Goal: Task Accomplishment & Management: Use online tool/utility

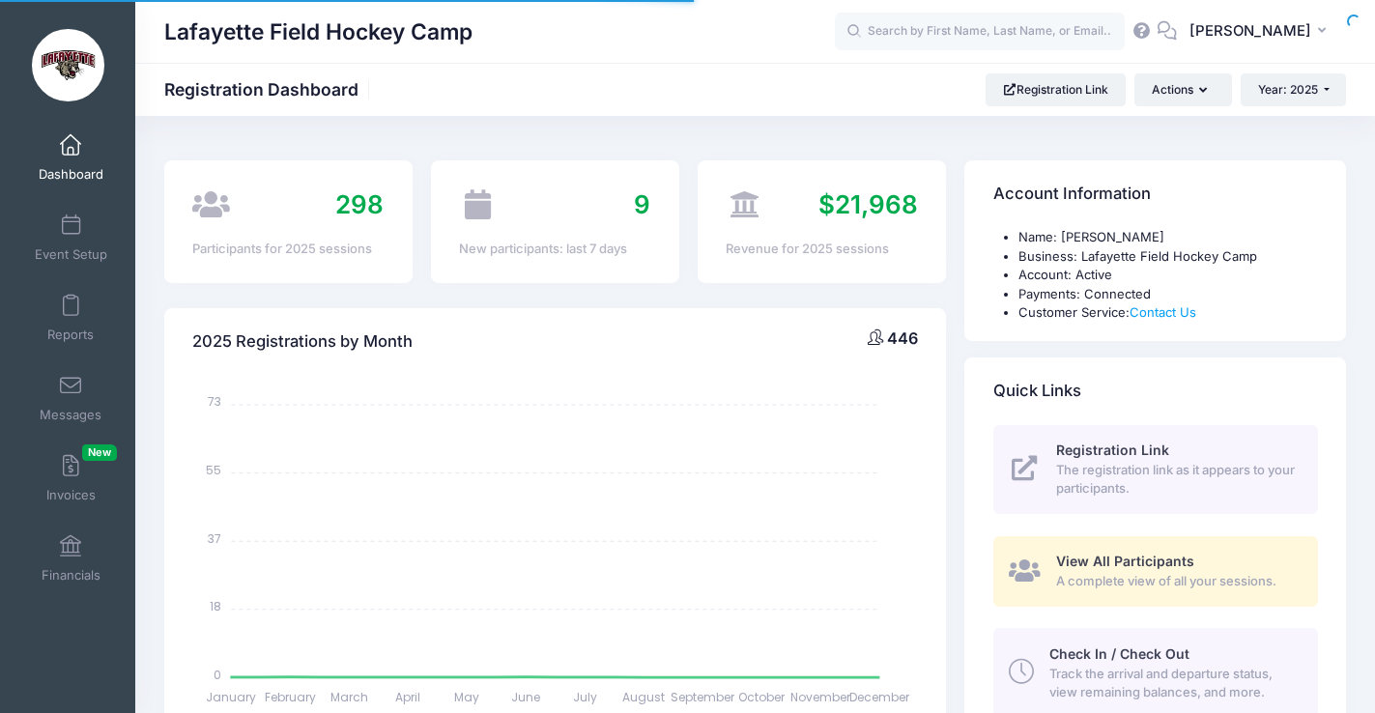
select select
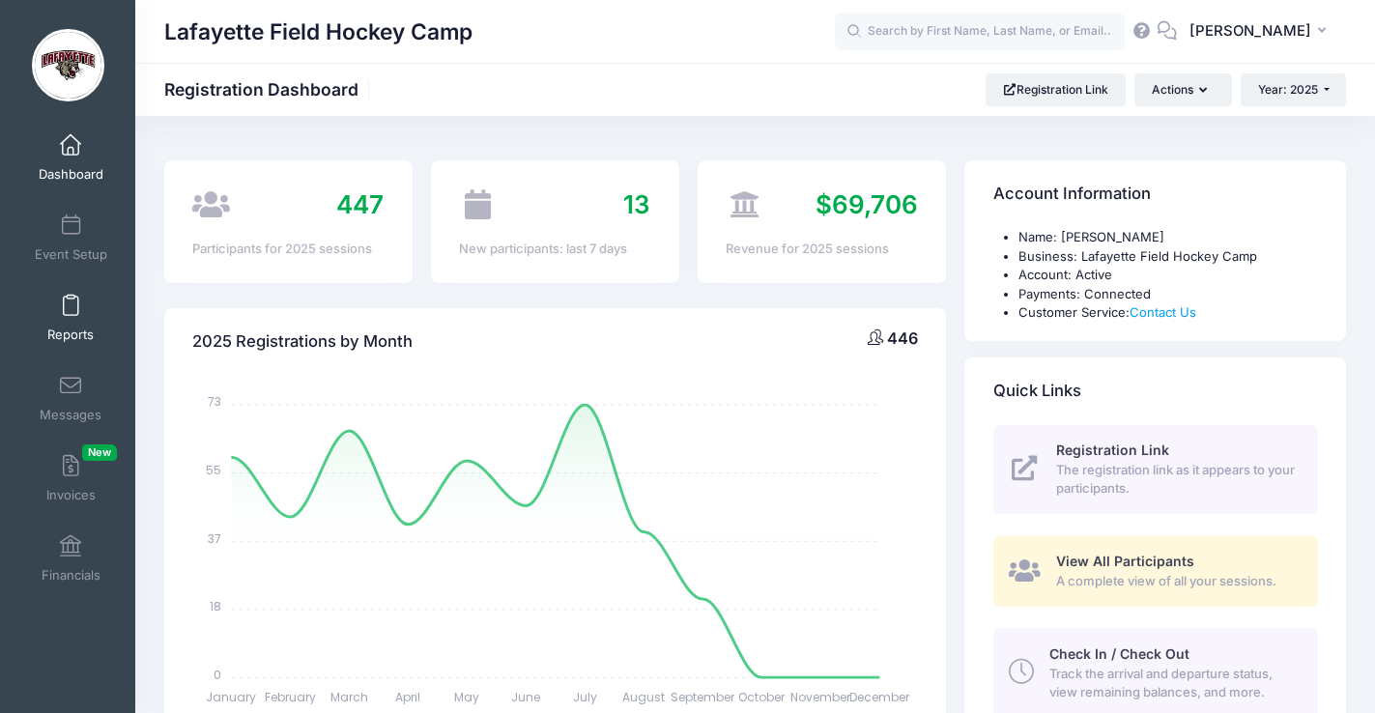
click at [71, 313] on span at bounding box center [71, 306] width 0 height 21
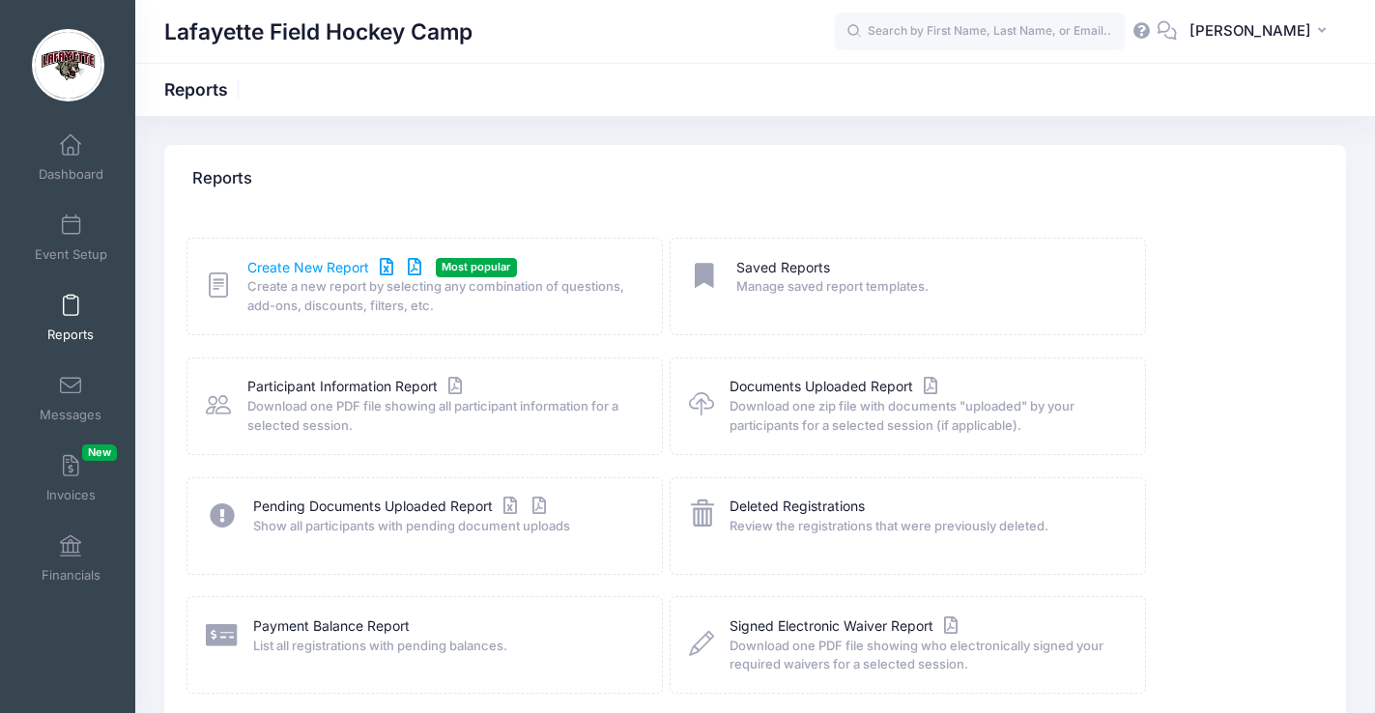
click at [324, 266] on link "Create New Report" at bounding box center [337, 268] width 180 height 20
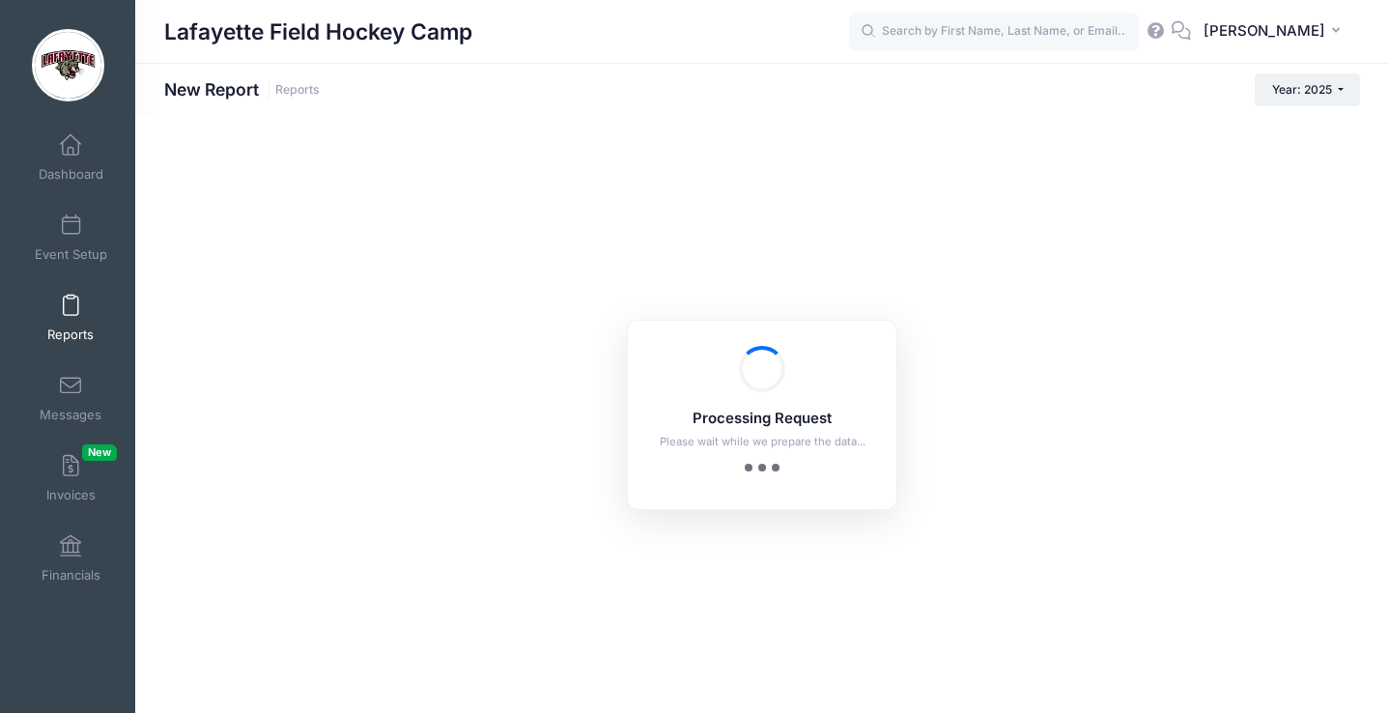
checkbox input "true"
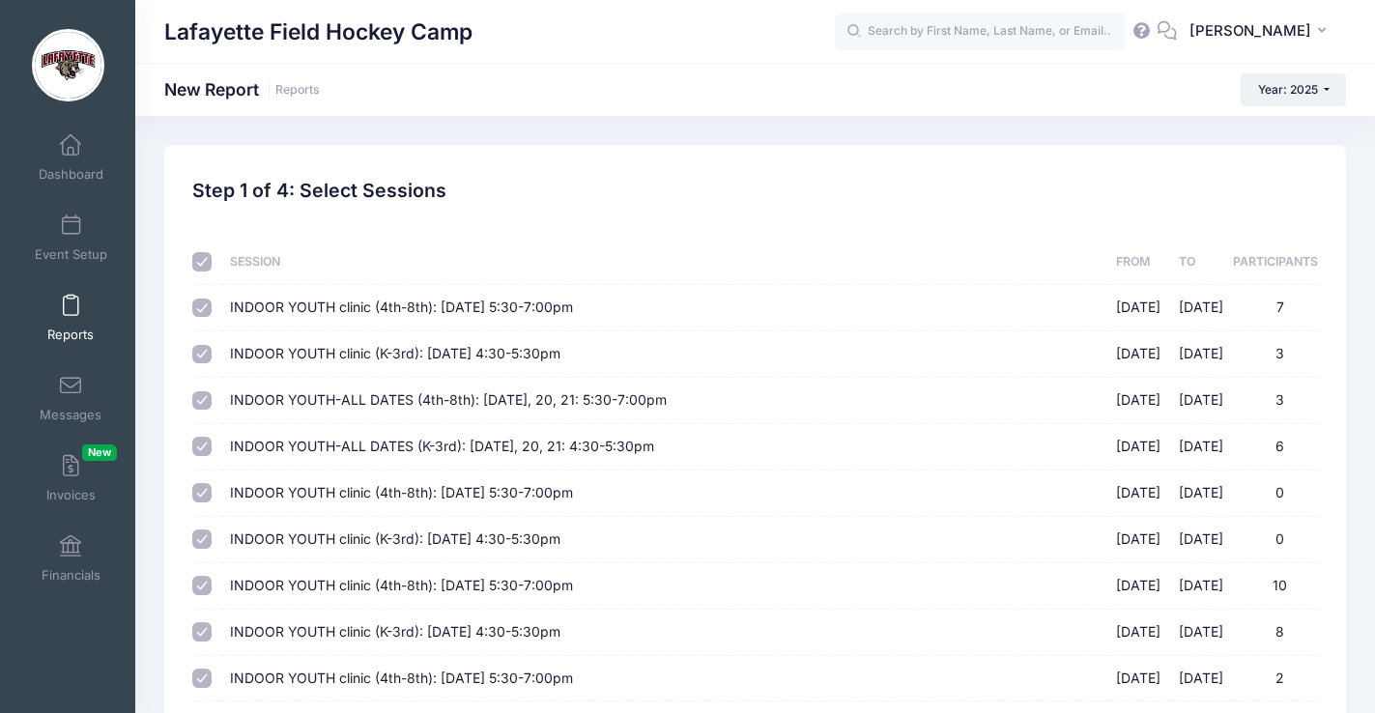
click at [198, 266] on input "checkbox" at bounding box center [201, 261] width 19 height 19
checkbox input "false"
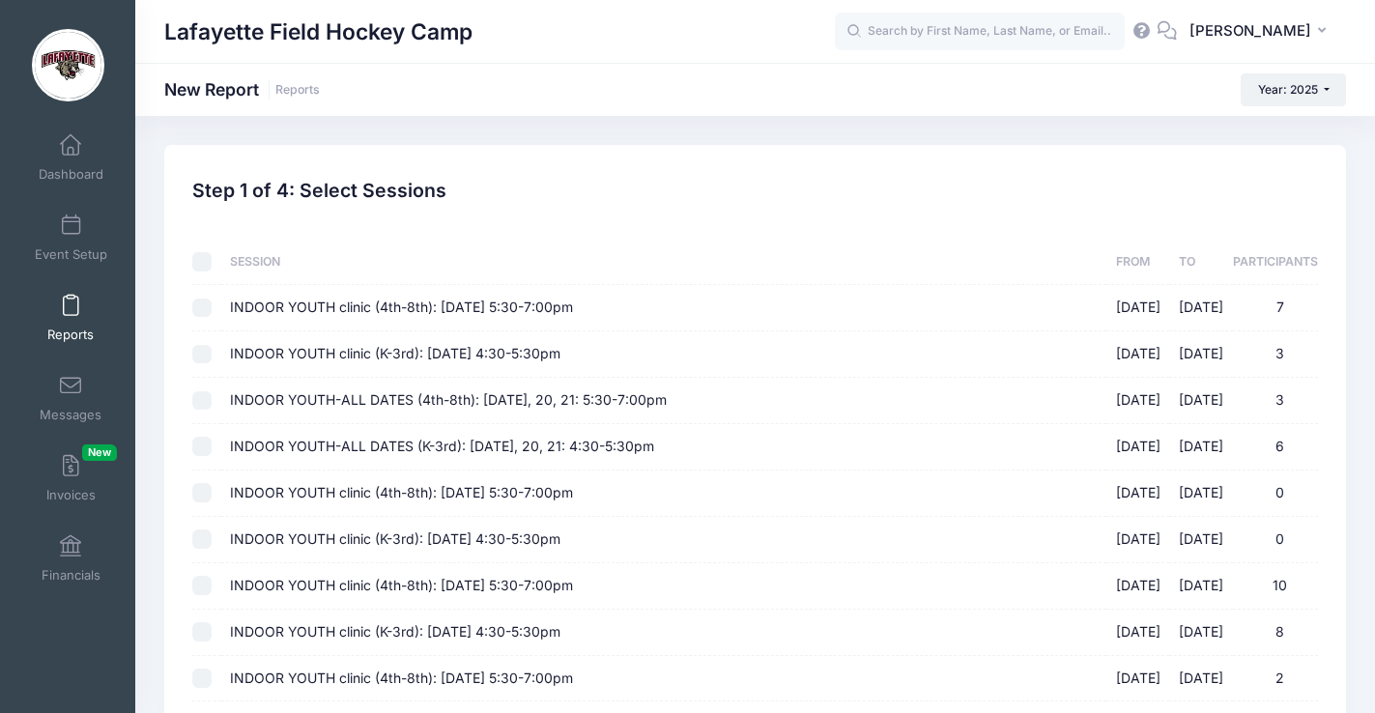
checkbox input "false"
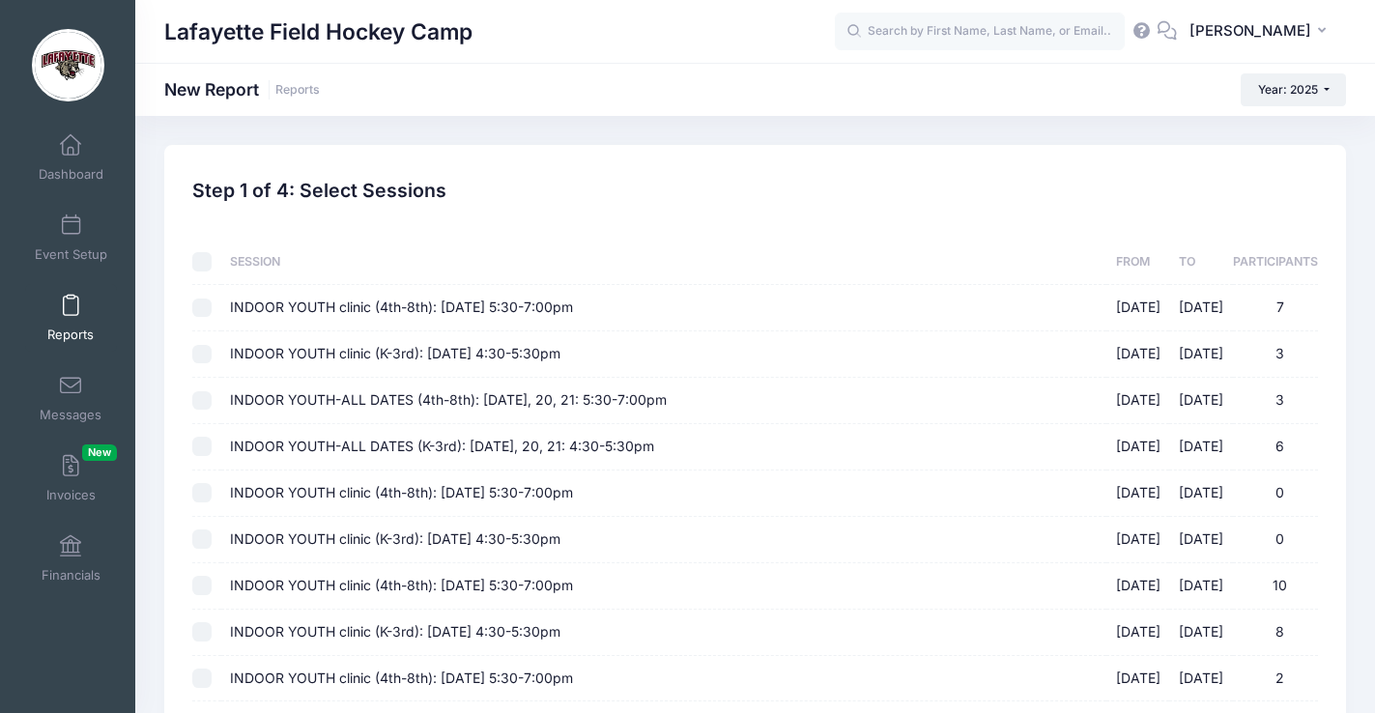
checkbox input "false"
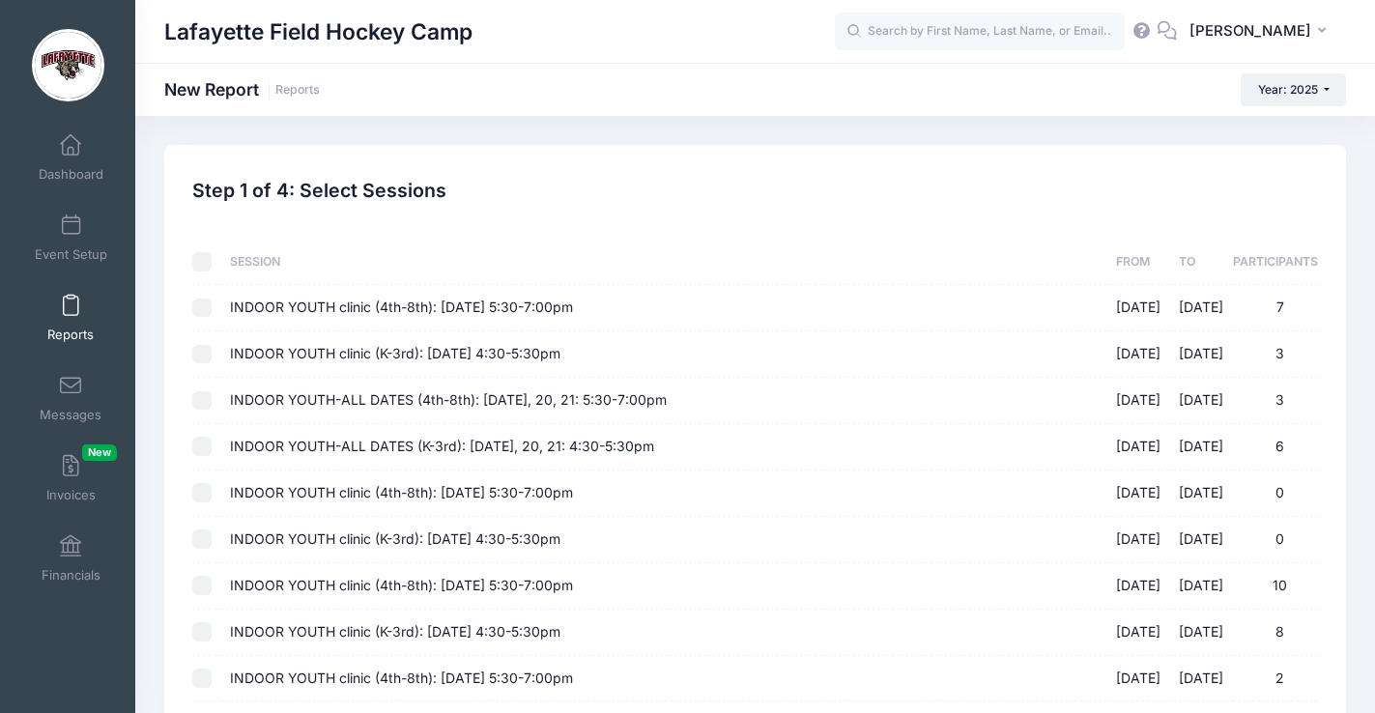
checkbox input "false"
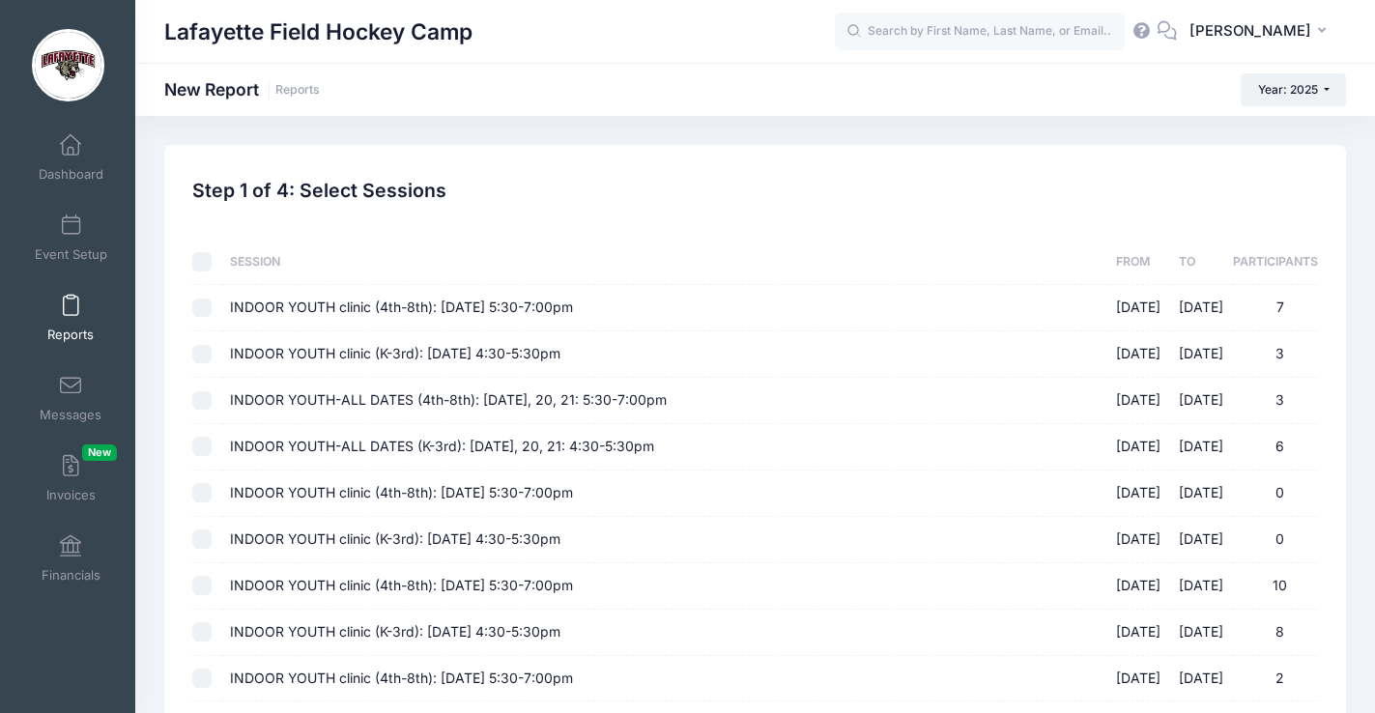
checkbox input "false"
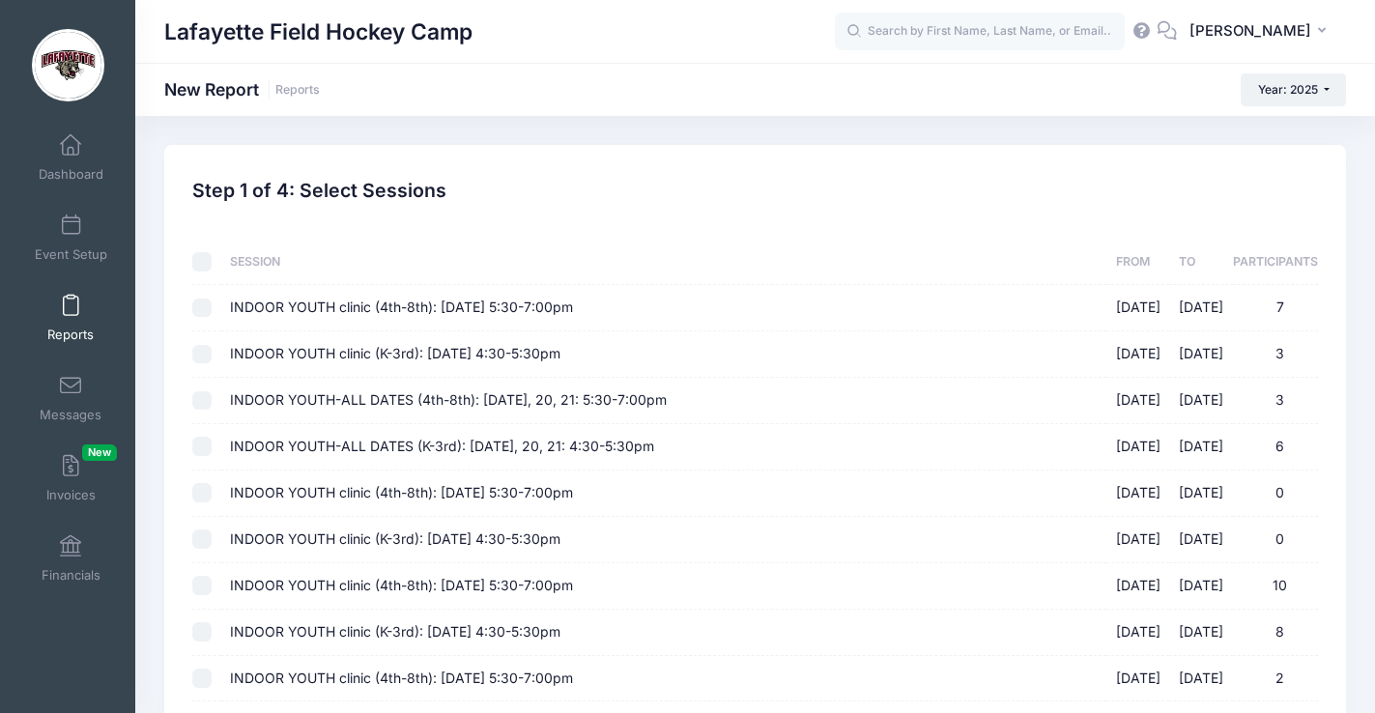
checkbox input "false"
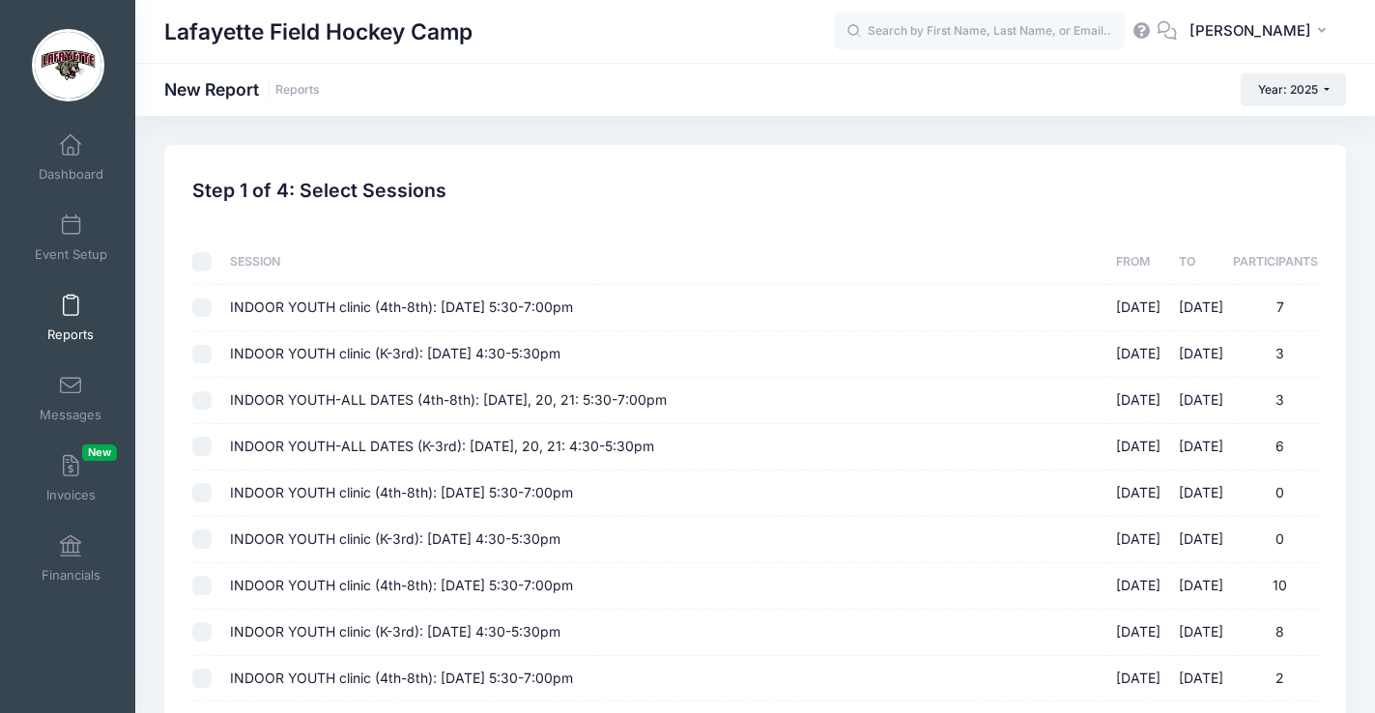
checkbox input "false"
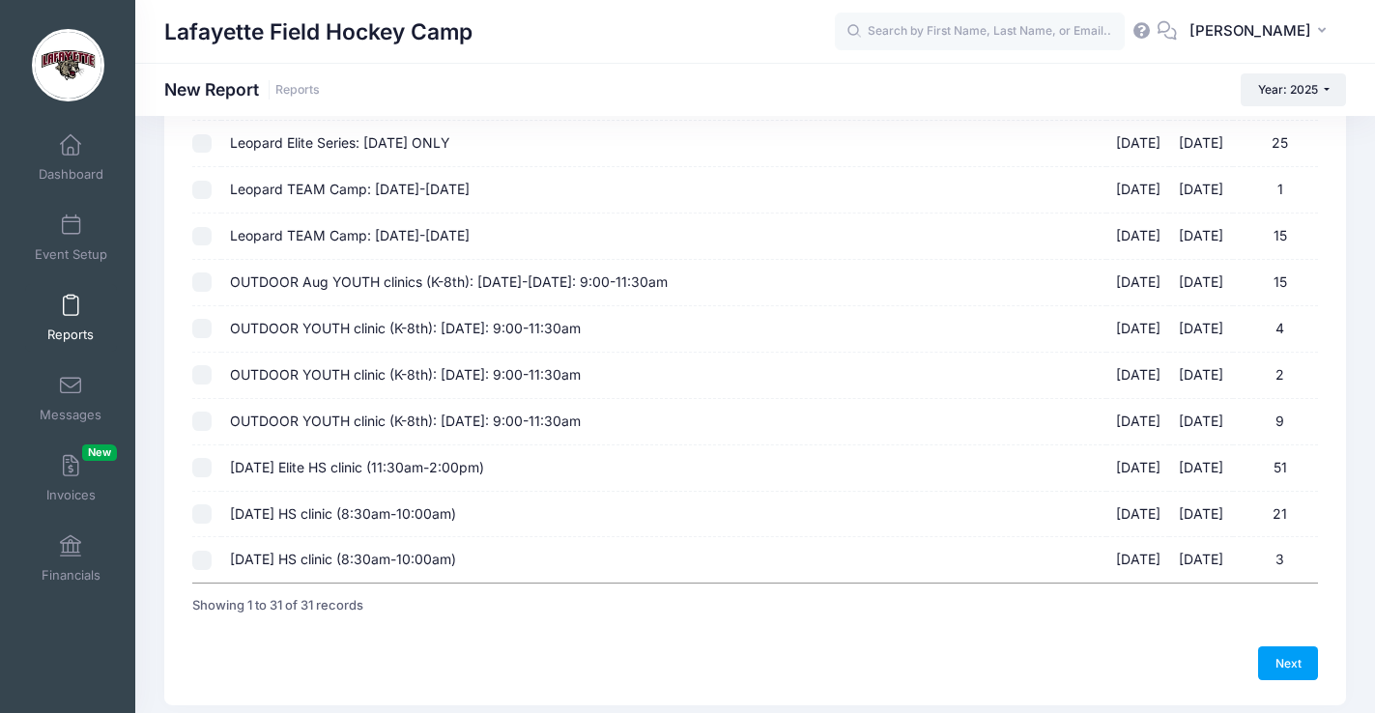
scroll to position [1142, 0]
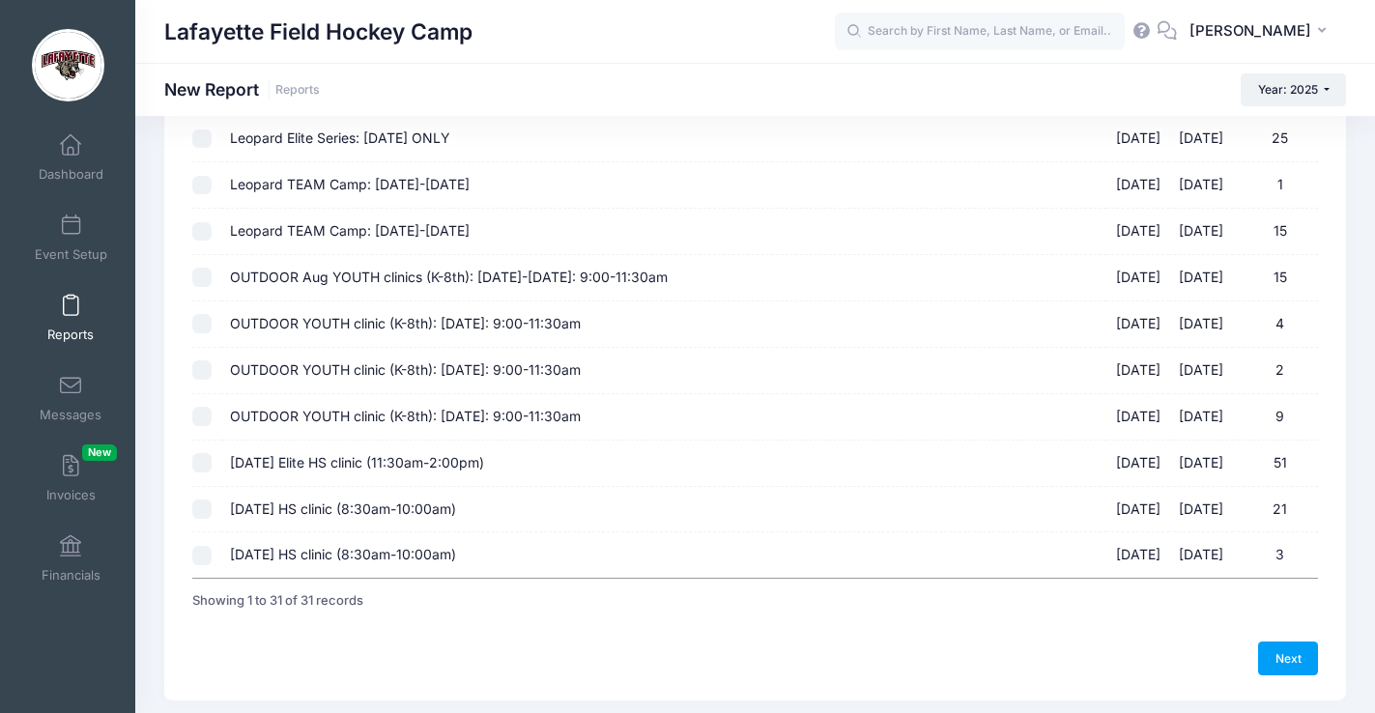
click at [203, 512] on input "Sept 14th HS clinic (8:30am-10:00am) 09/14/2025 - 09/14/2025 21" at bounding box center [201, 508] width 19 height 19
checkbox input "true"
click at [1274, 654] on link "Next" at bounding box center [1288, 657] width 60 height 33
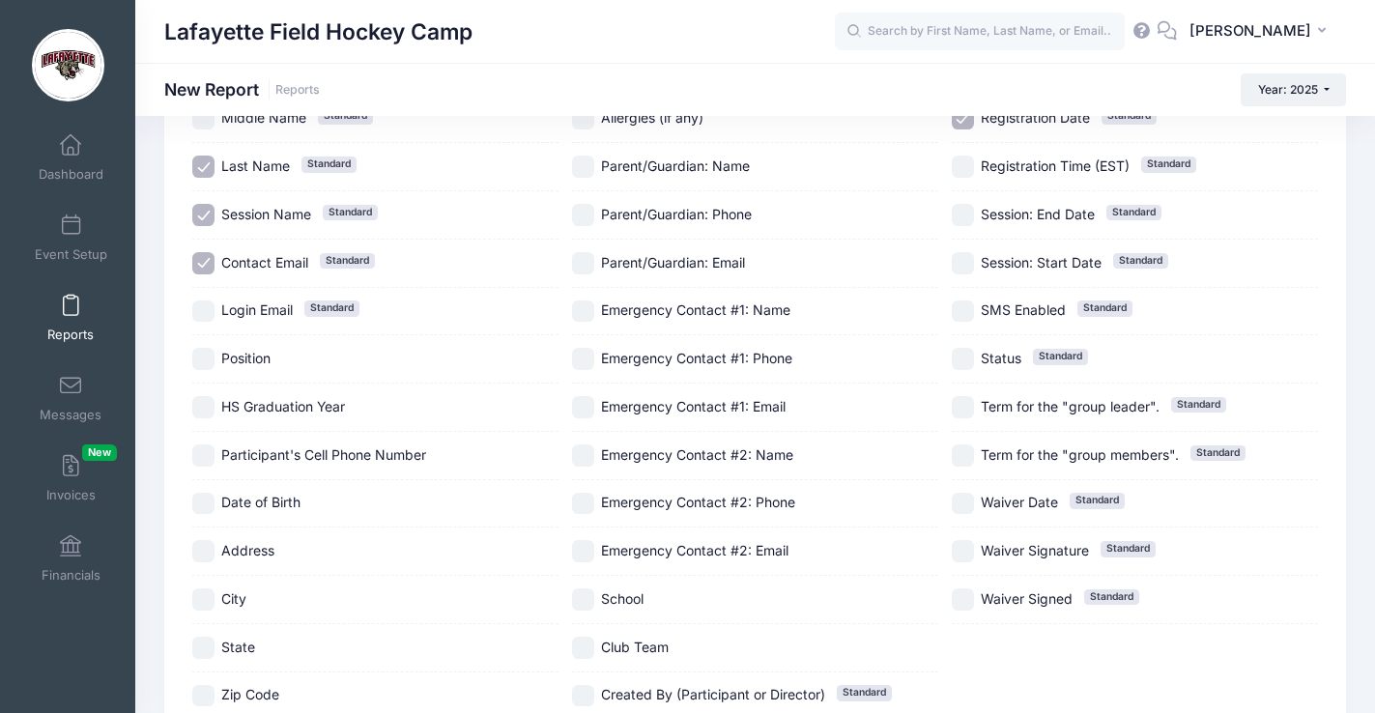
scroll to position [236, 0]
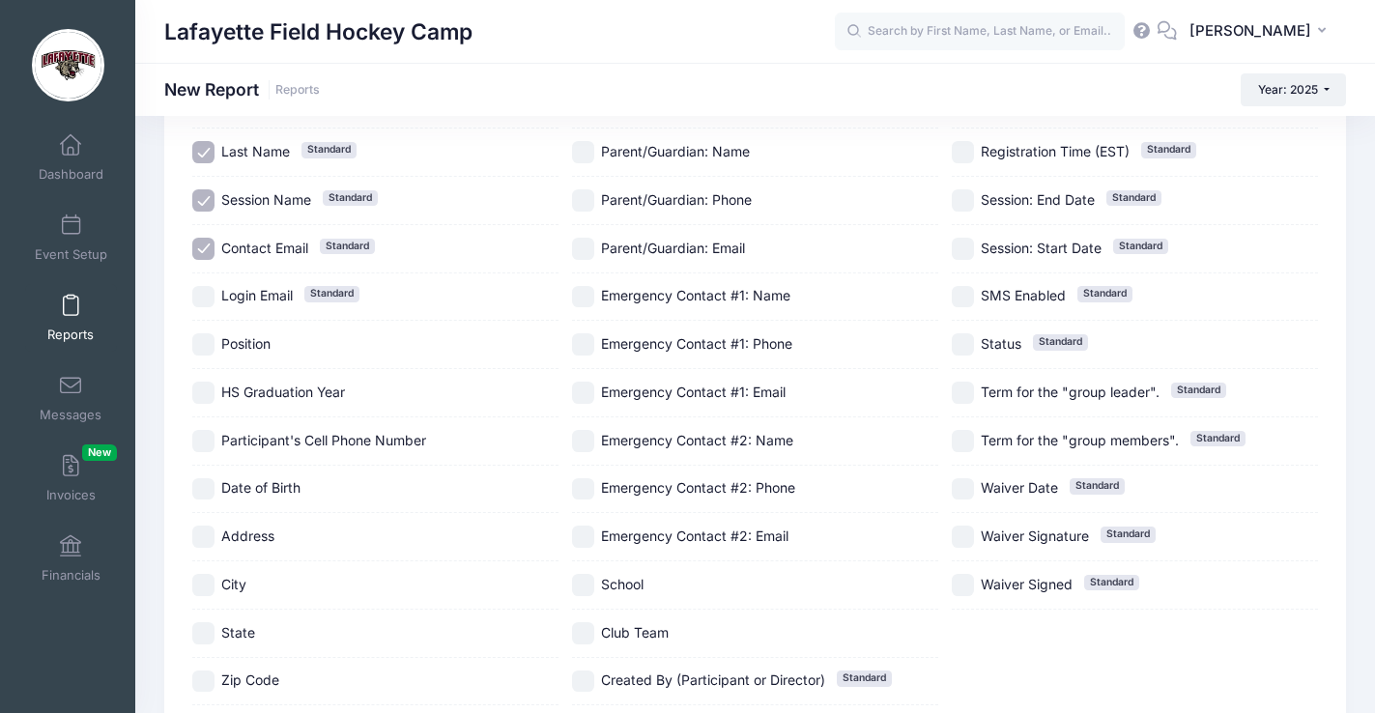
click at [252, 356] on div "Position" at bounding box center [375, 345] width 366 height 48
checkbox input "true"
click at [251, 390] on span "HS Graduation Year" at bounding box center [283, 392] width 124 height 16
checkbox input "true"
click at [246, 630] on span "State" at bounding box center [238, 632] width 34 height 16
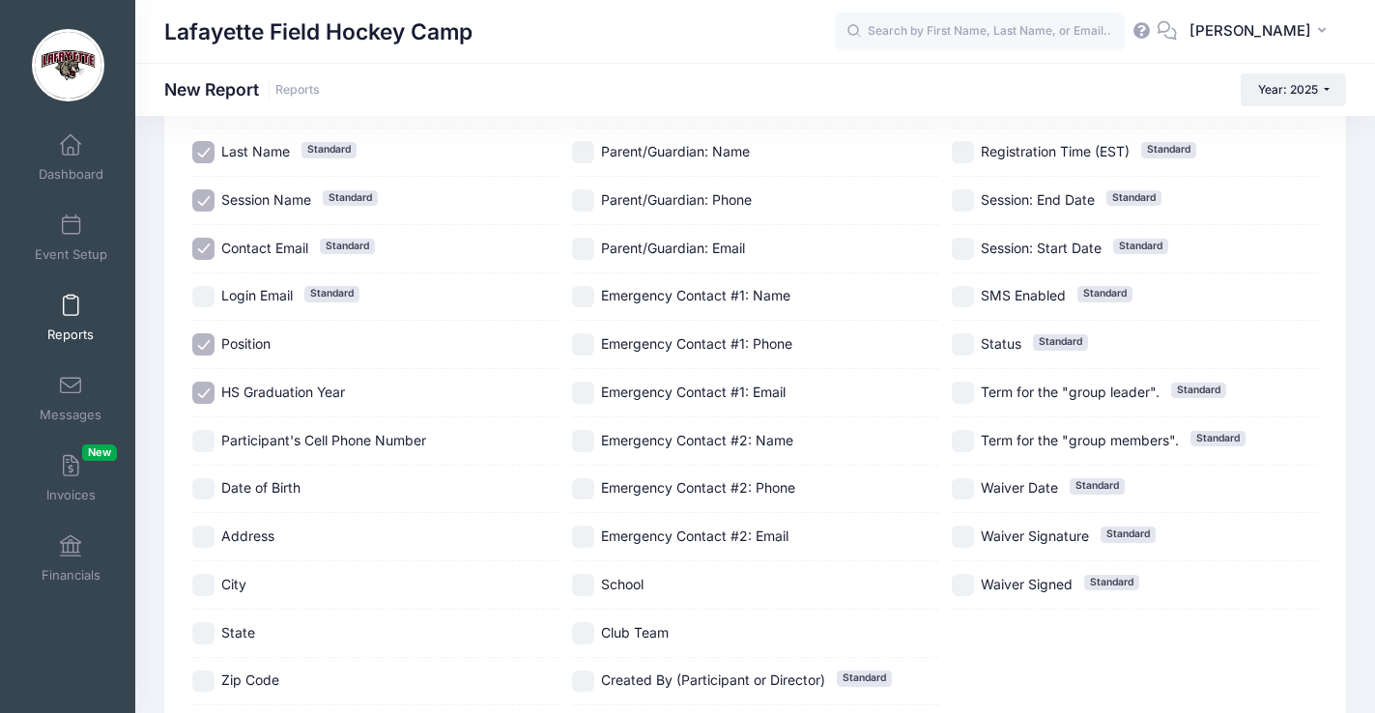
checkbox input "true"
click at [623, 587] on span "School" at bounding box center [622, 584] width 43 height 16
checkbox input "true"
click at [623, 620] on div "Club Team" at bounding box center [755, 634] width 366 height 48
checkbox input "true"
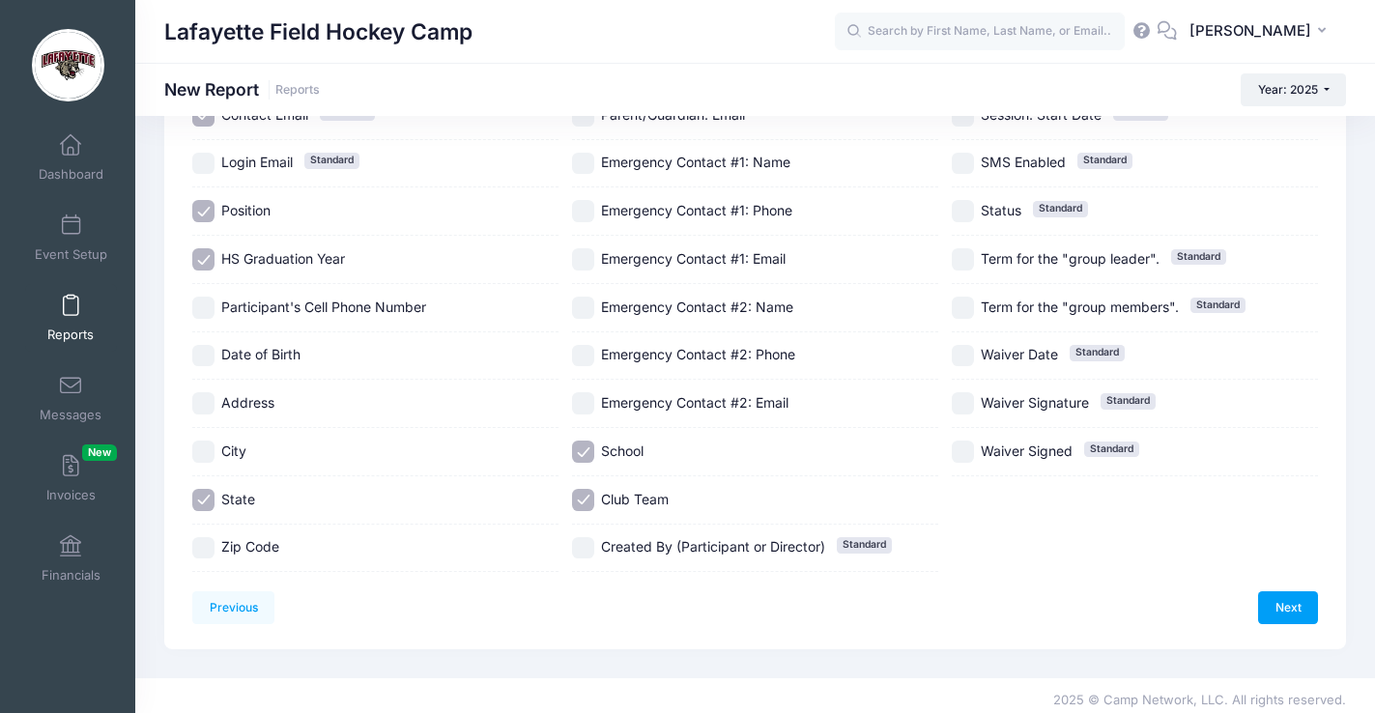
scroll to position [373, 0]
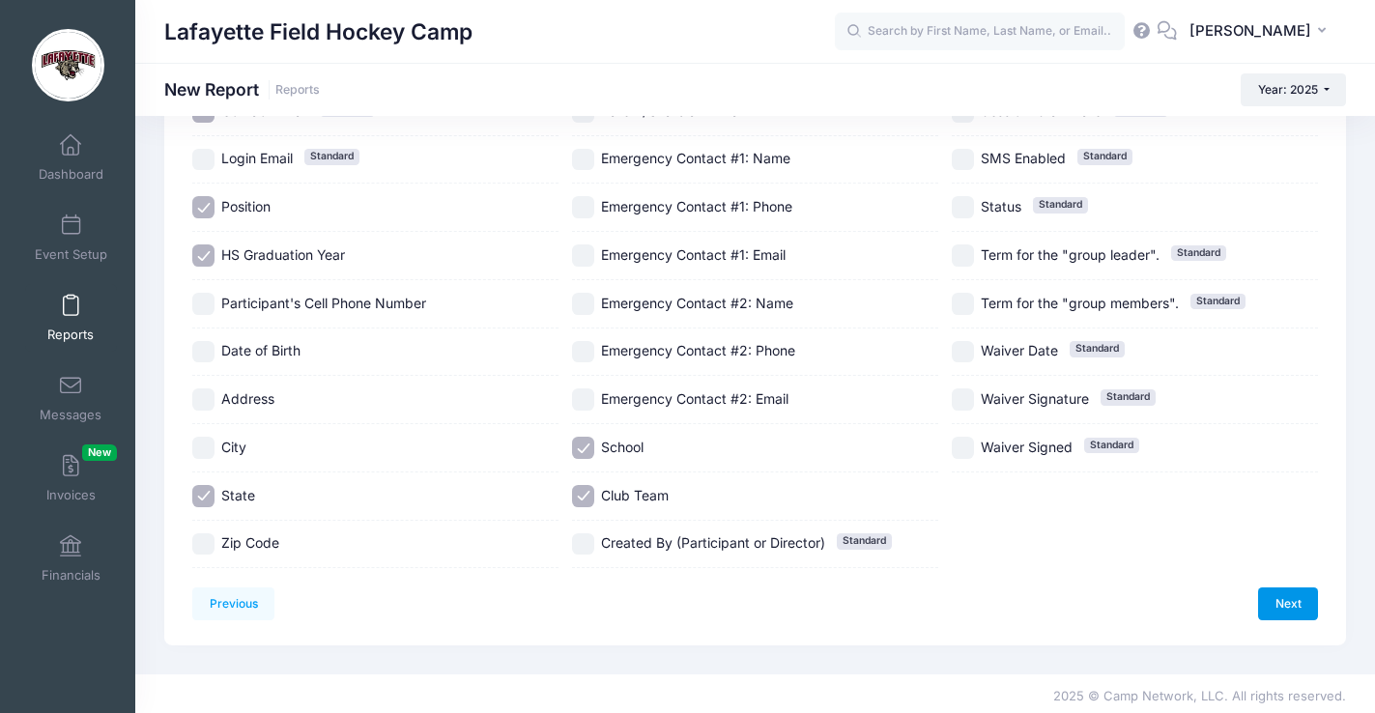
click at [1279, 598] on link "Next" at bounding box center [1288, 603] width 60 height 33
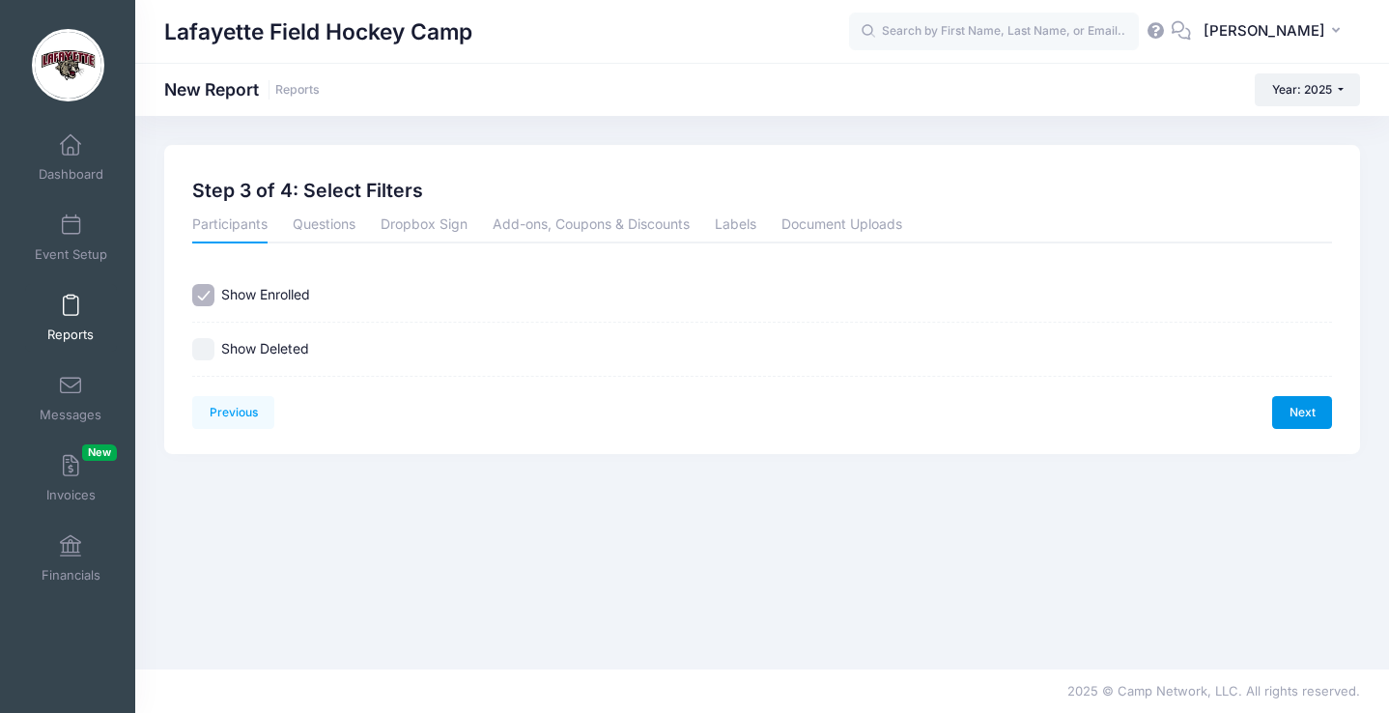
click at [1303, 407] on link "Next" at bounding box center [1302, 412] width 60 height 33
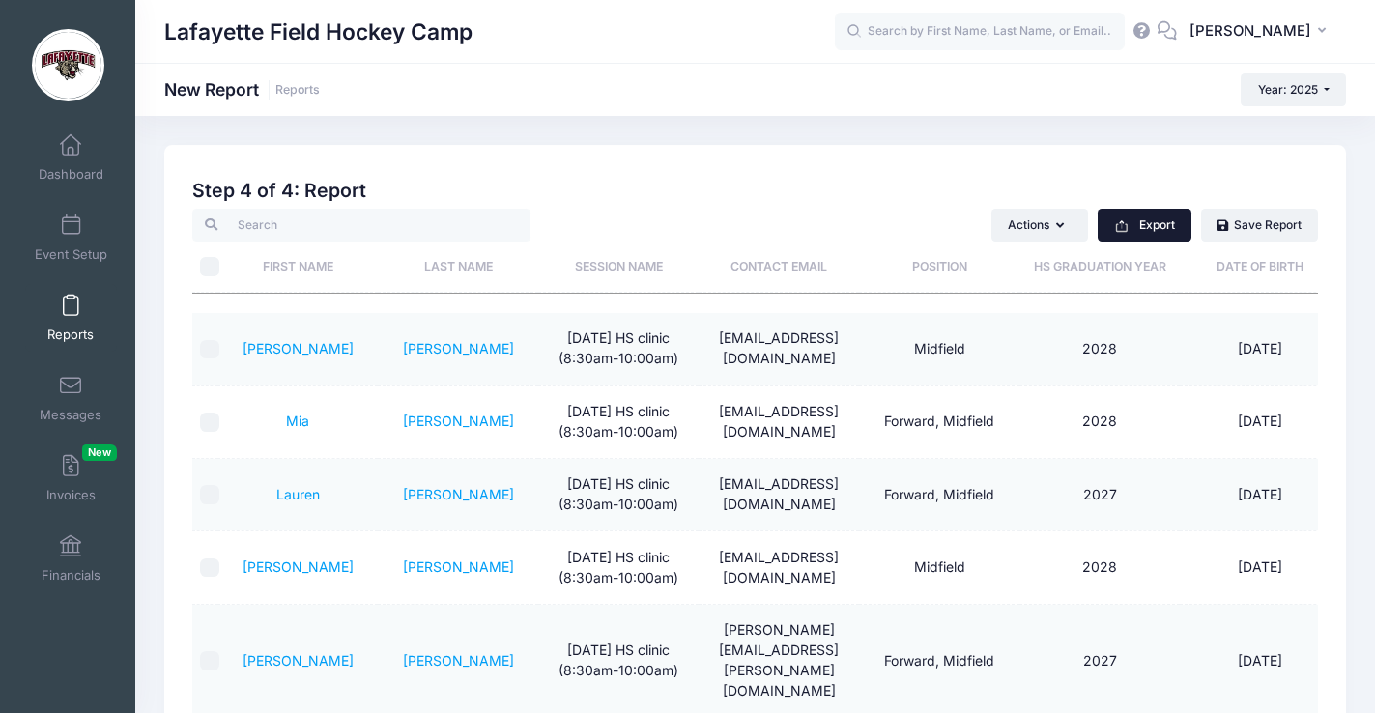
click at [1151, 225] on button "Export" at bounding box center [1144, 225] width 94 height 33
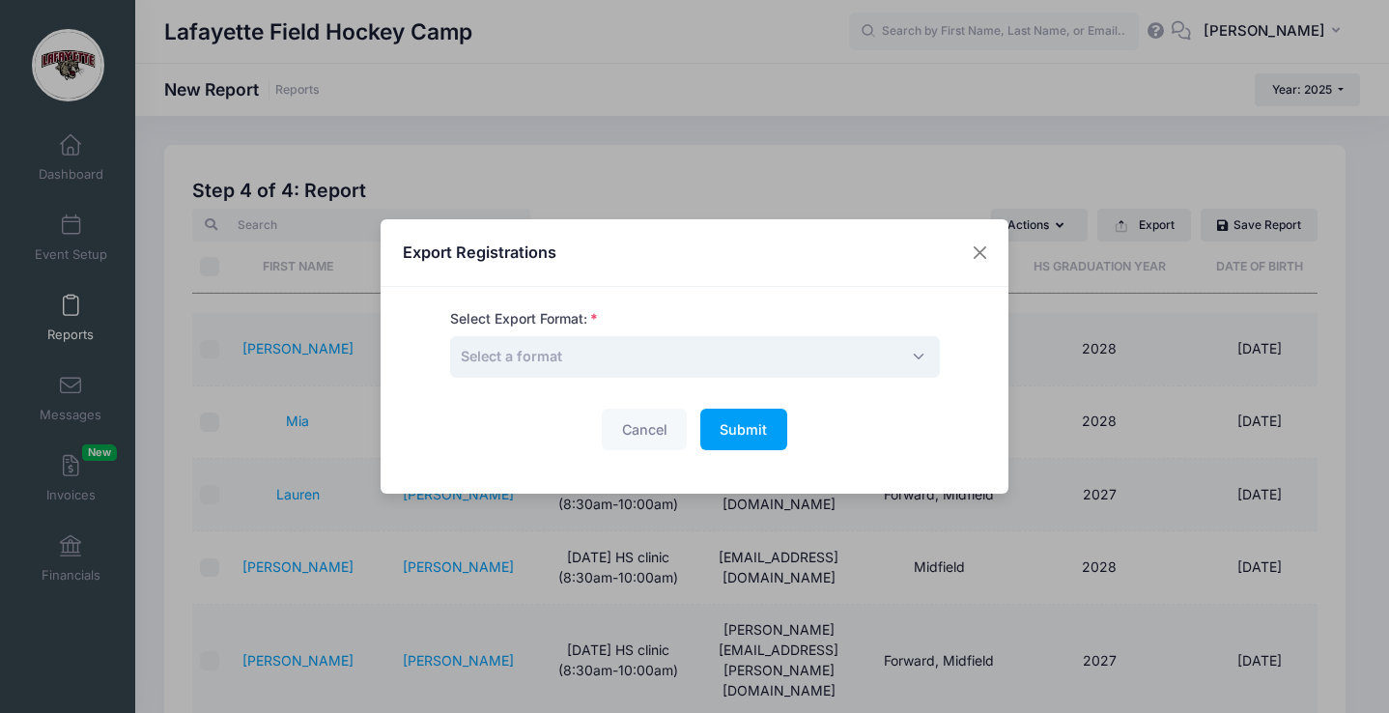
click at [745, 352] on span "Select a format" at bounding box center [695, 357] width 490 height 42
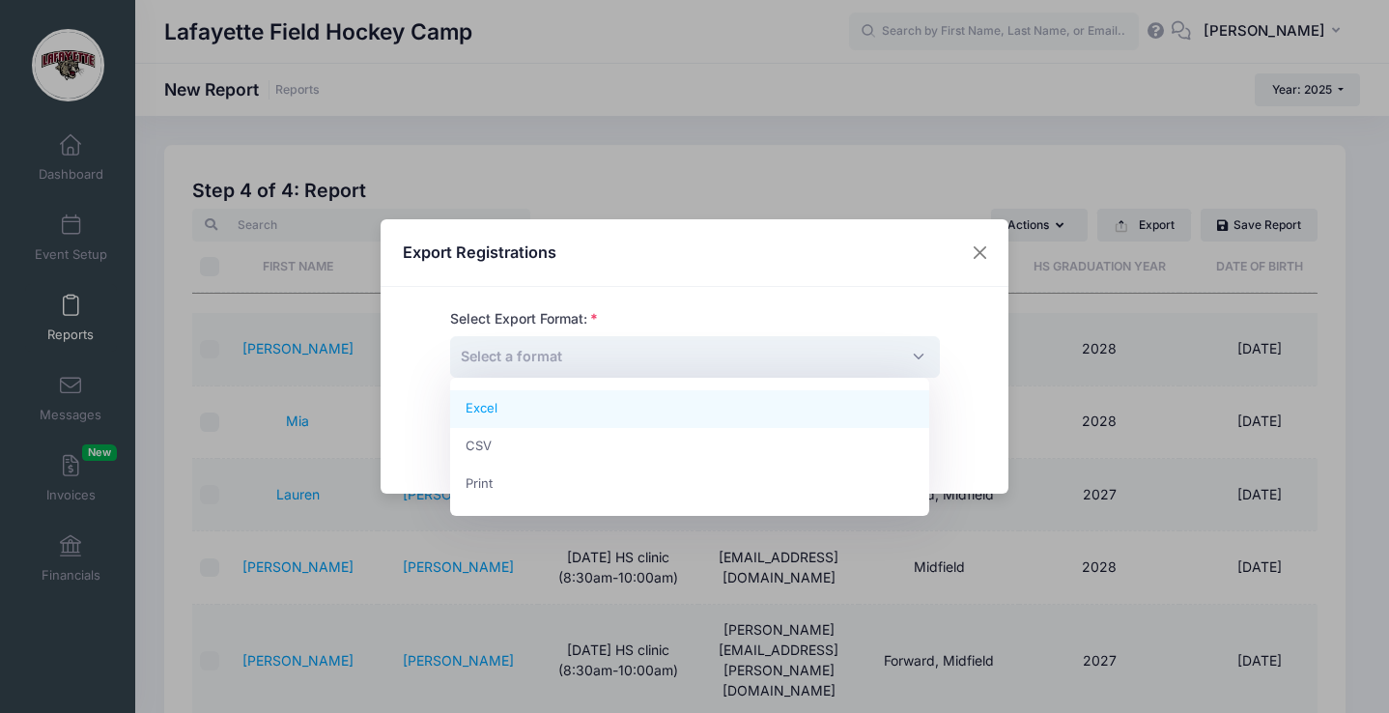
select select "excel"
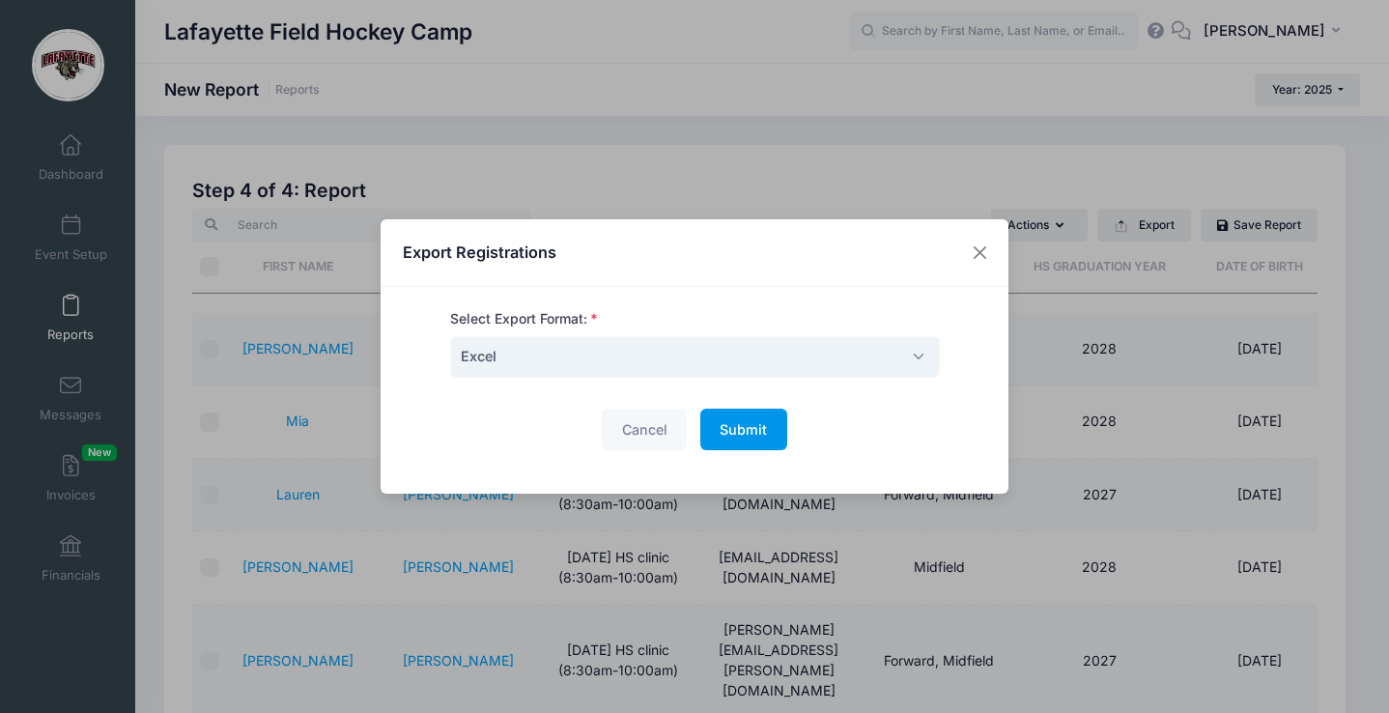
click at [743, 425] on span "Submit" at bounding box center [743, 429] width 47 height 16
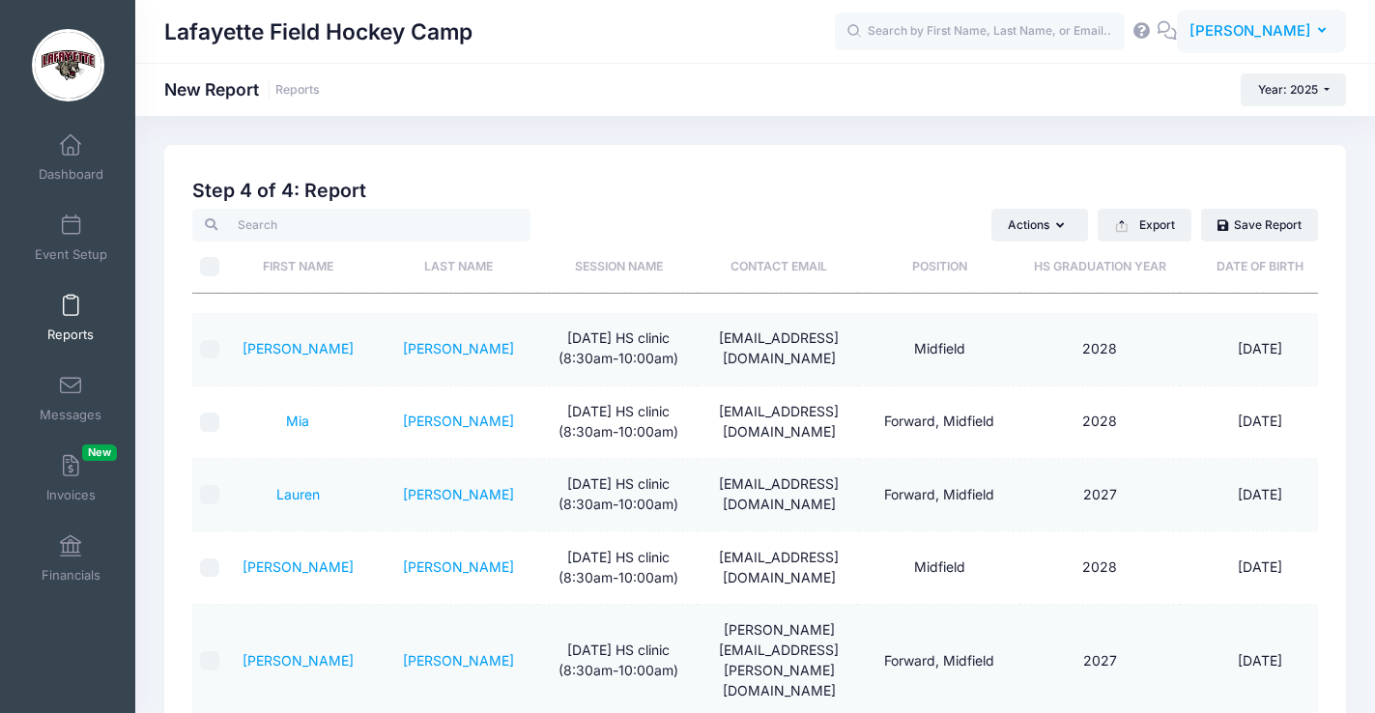
click at [1322, 31] on icon "button" at bounding box center [1325, 31] width 15 height 0
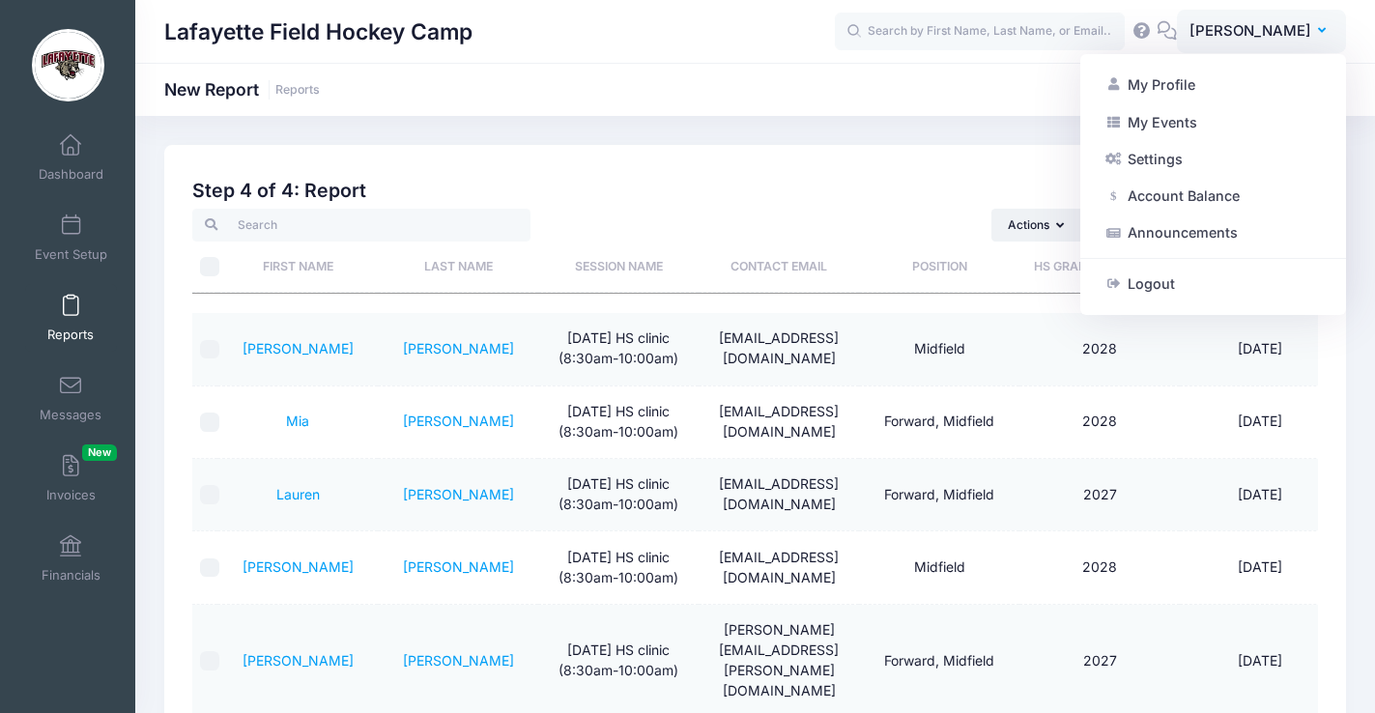
click at [1146, 286] on link "Logout" at bounding box center [1213, 284] width 235 height 37
